Goal: Communication & Community: Answer question/provide support

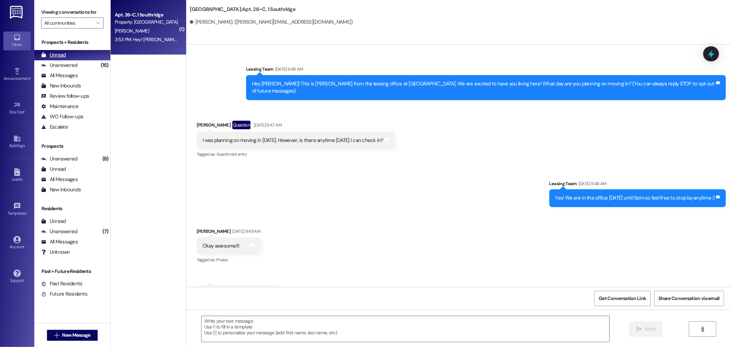
scroll to position [8550, 0]
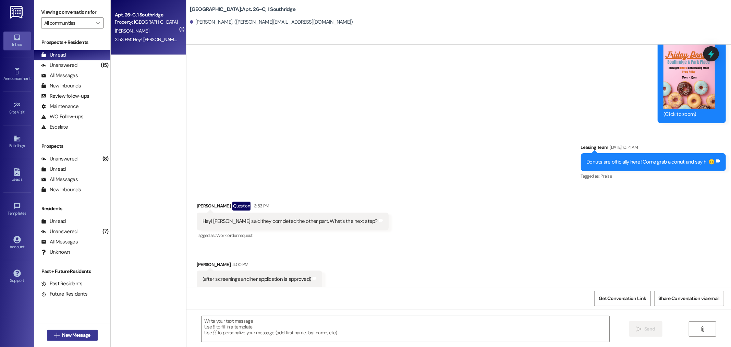
click at [74, 335] on span "New Message" at bounding box center [76, 334] width 28 height 7
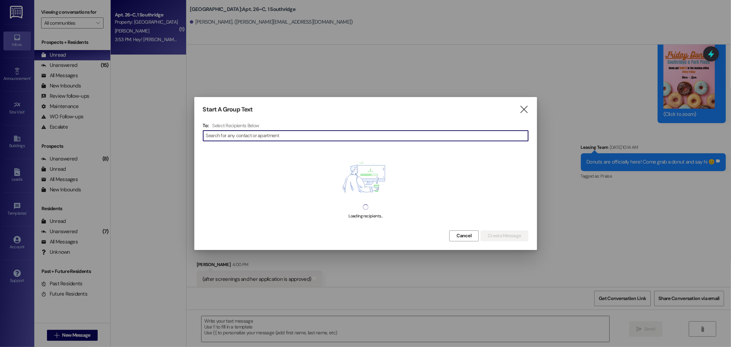
click at [228, 137] on input at bounding box center [367, 136] width 322 height 10
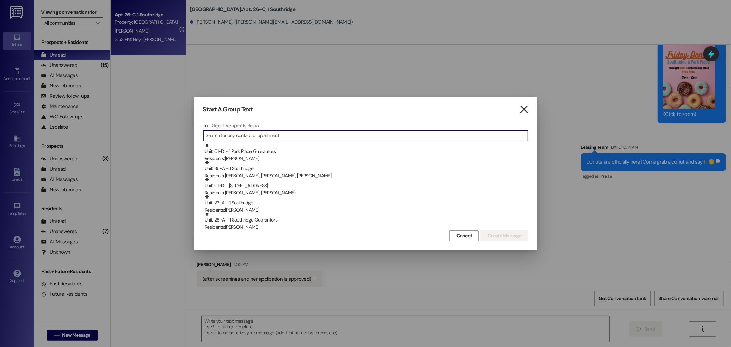
click at [522, 110] on icon "" at bounding box center [523, 109] width 9 height 7
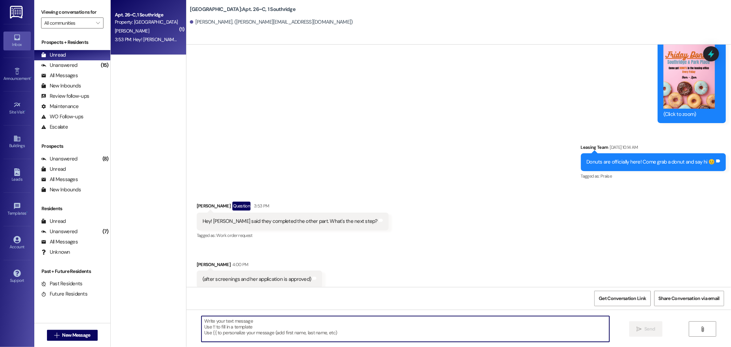
click at [207, 321] on textarea at bounding box center [405, 329] width 408 height 26
type textarea "w"
type textarea "We will send you both a buyer seller contract and then we will send her the lea…"
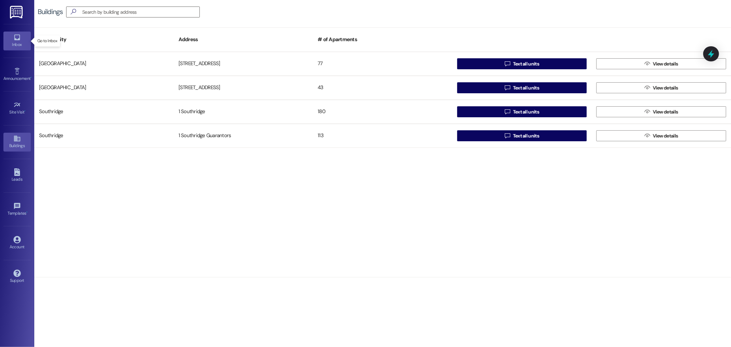
click at [18, 36] on icon at bounding box center [17, 38] width 8 height 8
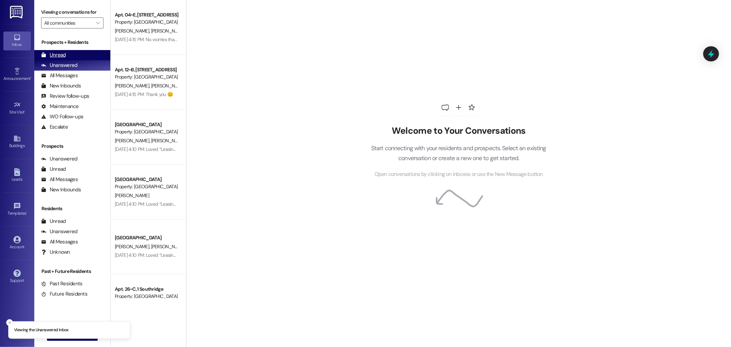
click at [48, 54] on div "Unread" at bounding box center [53, 54] width 25 height 7
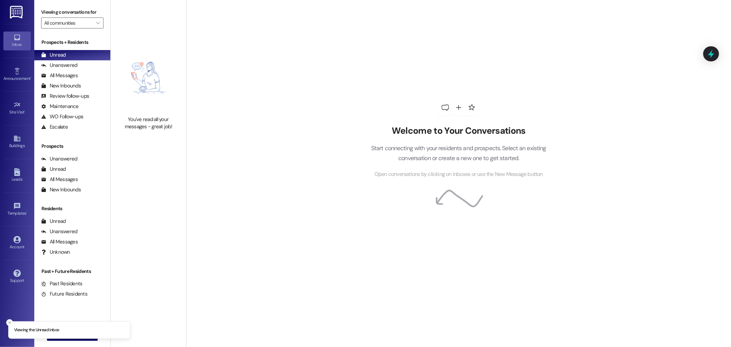
click at [71, 306] on div "Prospects + Residents Unread (0) Unread: Any message you haven't read yet will …" at bounding box center [72, 173] width 76 height 277
click at [9, 321] on line "Close toast" at bounding box center [10, 322] width 2 height 2
click at [74, 335] on span "New Message" at bounding box center [76, 334] width 28 height 7
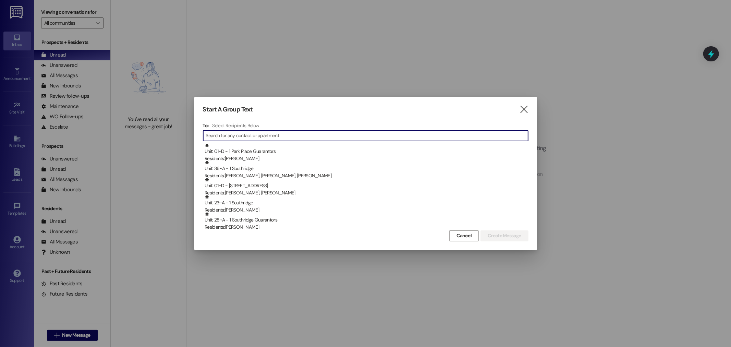
click at [257, 138] on input at bounding box center [367, 136] width 322 height 10
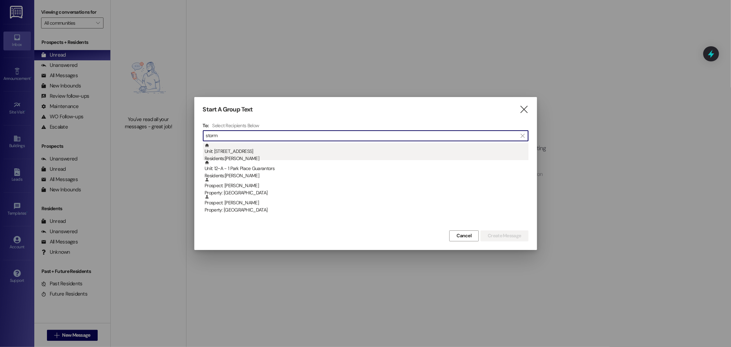
type input "storm"
click at [247, 156] on div "Residents: [PERSON_NAME]" at bounding box center [366, 158] width 324 height 7
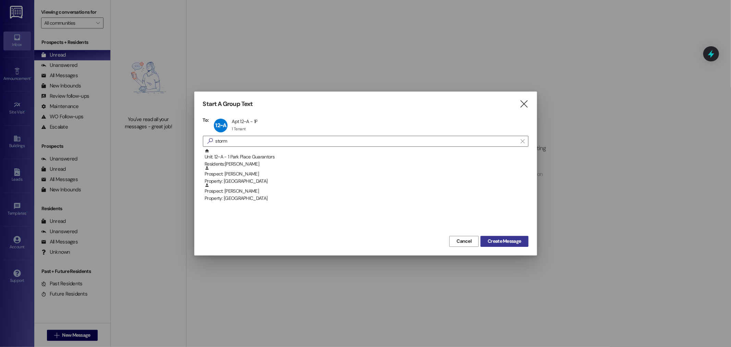
click at [503, 241] on span "Create Message" at bounding box center [503, 240] width 33 height 7
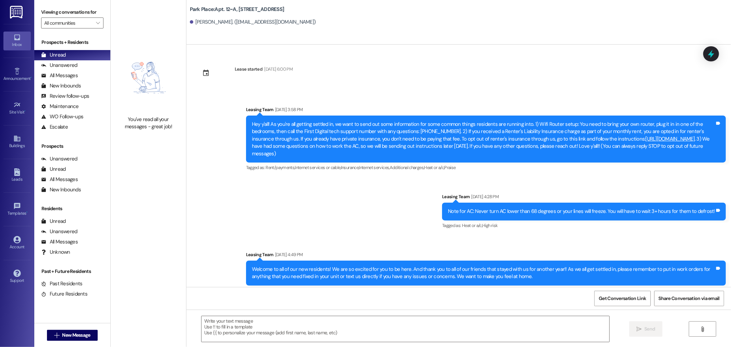
scroll to position [1080, 0]
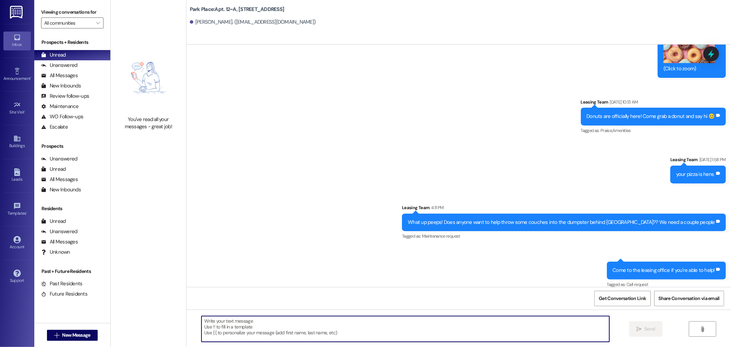
click at [212, 329] on textarea at bounding box center [405, 329] width 408 height 26
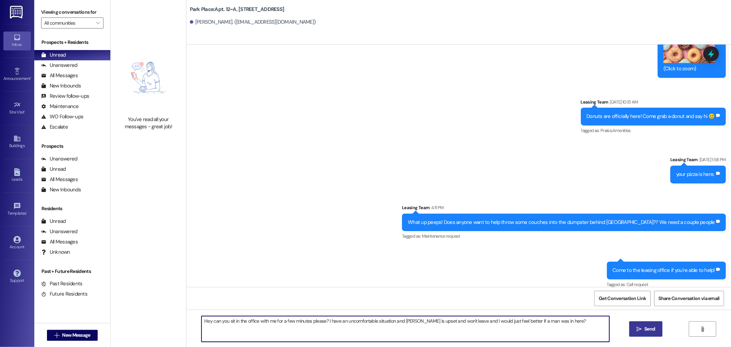
type textarea "Hey can you sit in the office with me for a few minutes please? I have an uncom…"
click at [646, 328] on span "Send" at bounding box center [649, 328] width 11 height 7
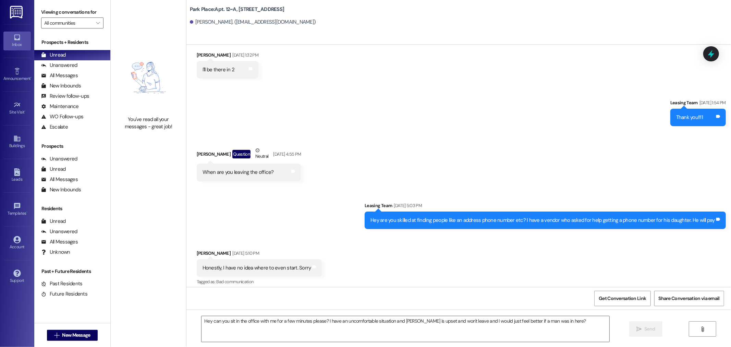
scroll to position [548, 0]
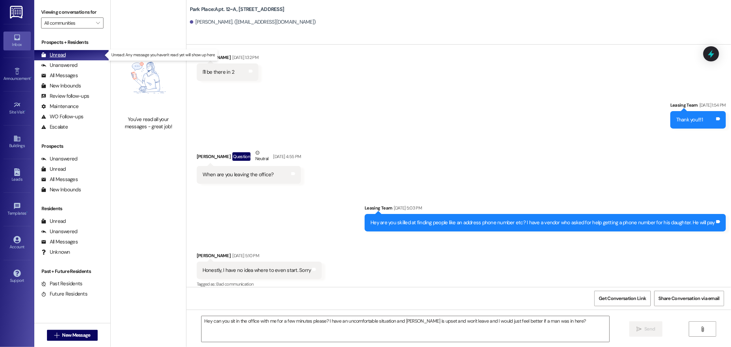
click at [54, 54] on div "Unread" at bounding box center [53, 54] width 25 height 7
